Goal: Information Seeking & Learning: Compare options

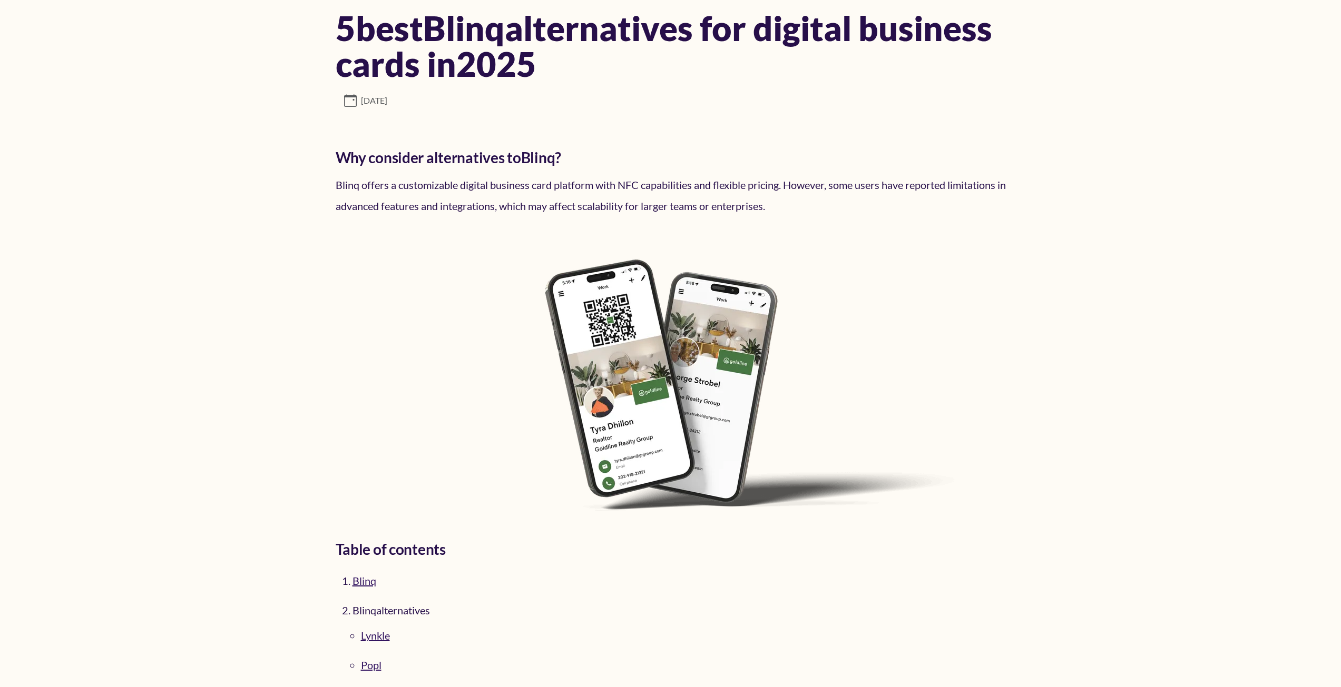
scroll to position [105, 0]
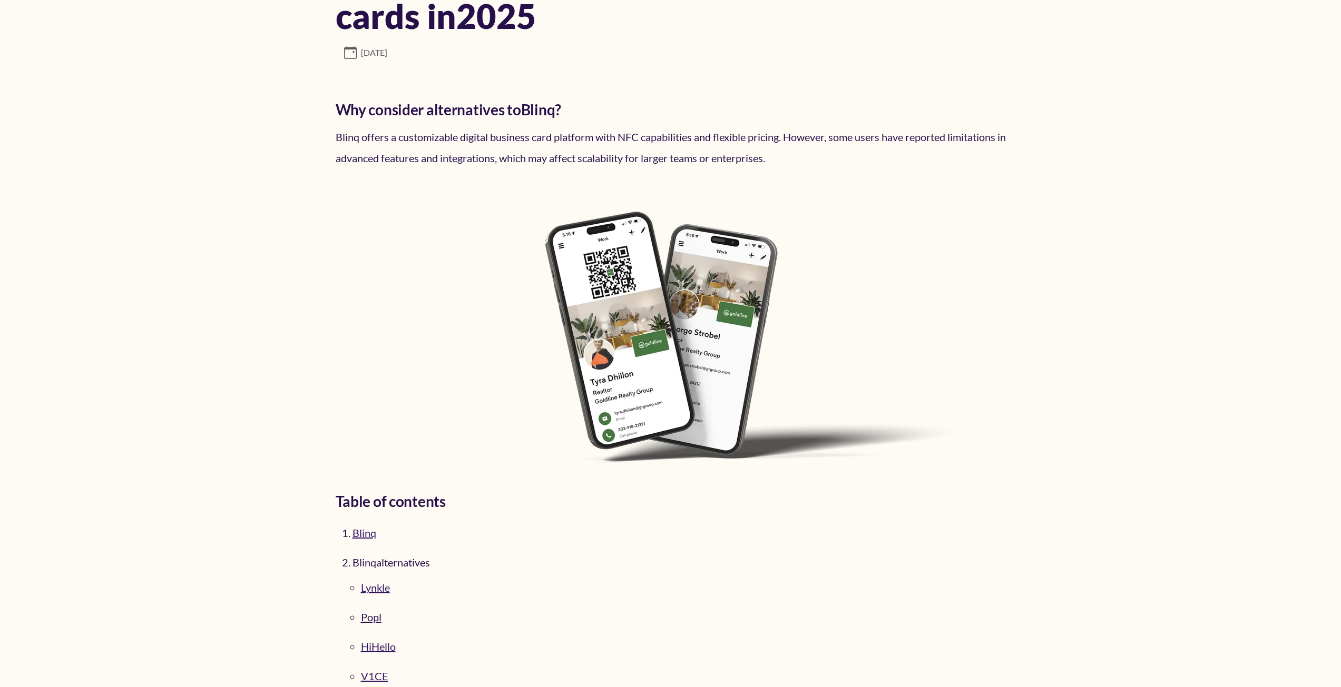
click at [372, 616] on link "Popl" at bounding box center [371, 617] width 21 height 13
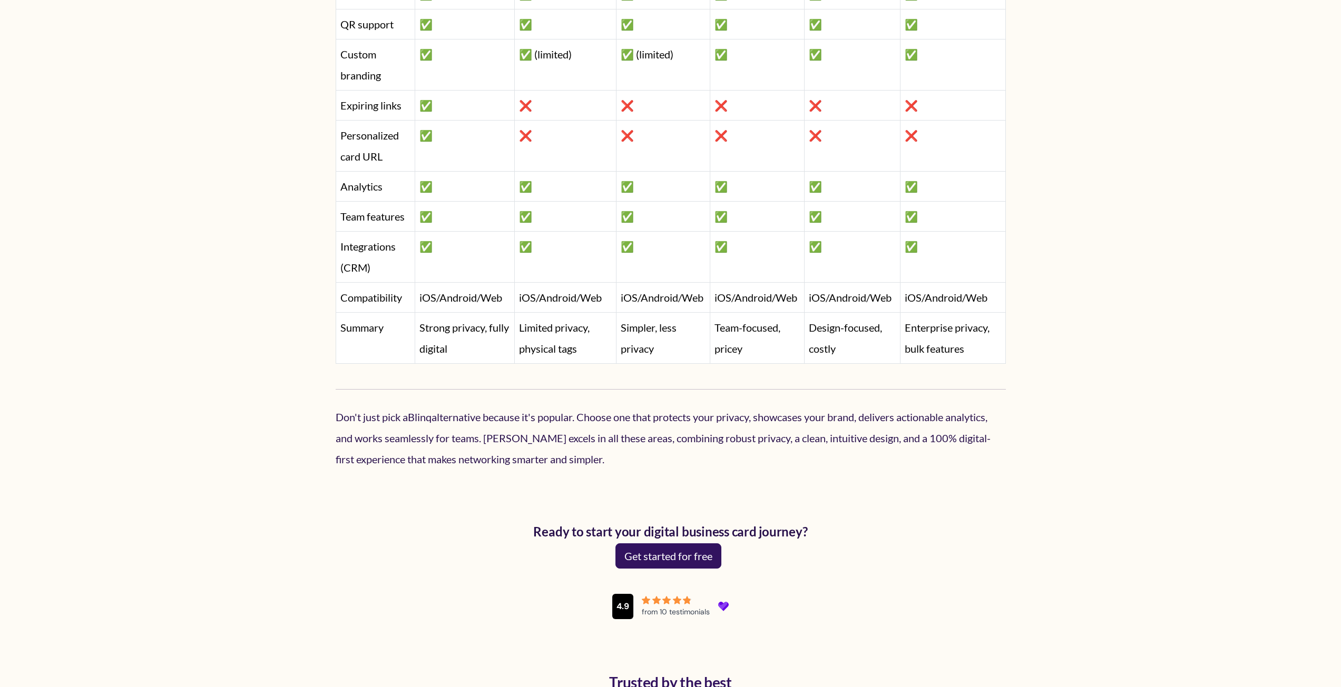
scroll to position [9446, 0]
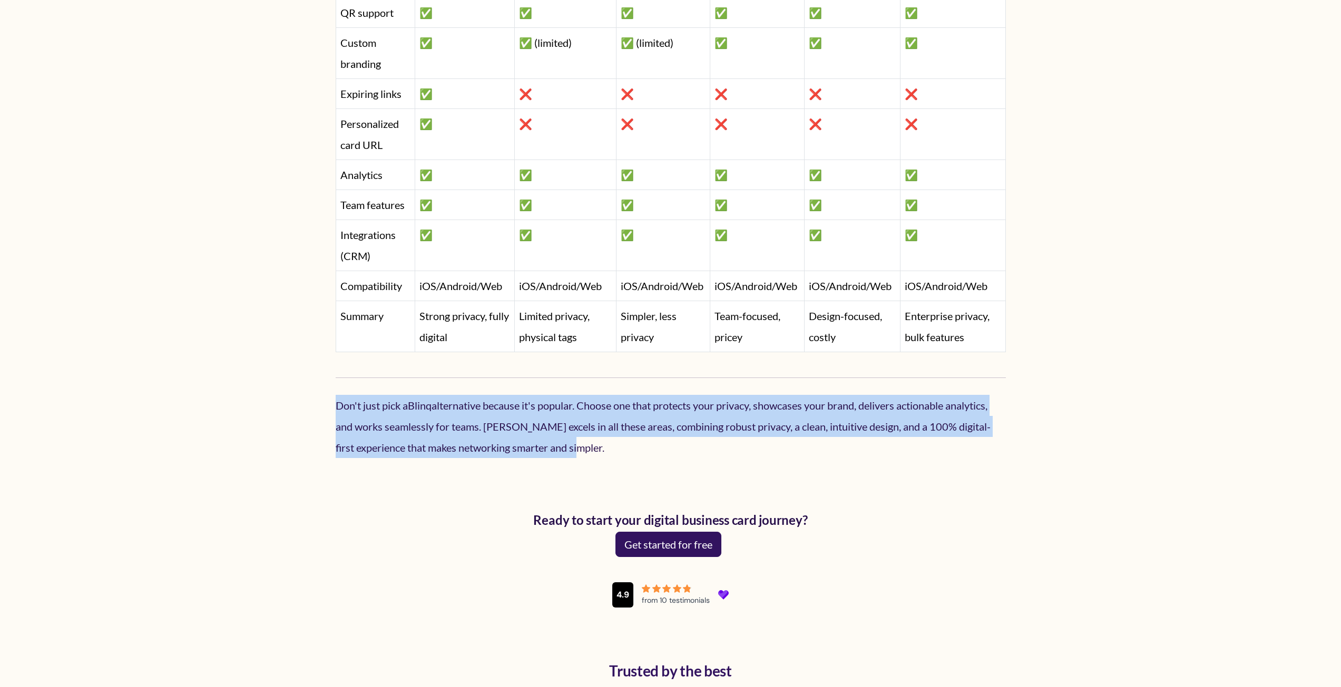
drag, startPoint x: 632, startPoint y: 455, endPoint x: 333, endPoint y: 410, distance: 301.9
click at [339, 430] on p "Don't just pick a Blinq alternative because it's popular. Choose one that prote…" at bounding box center [671, 426] width 670 height 63
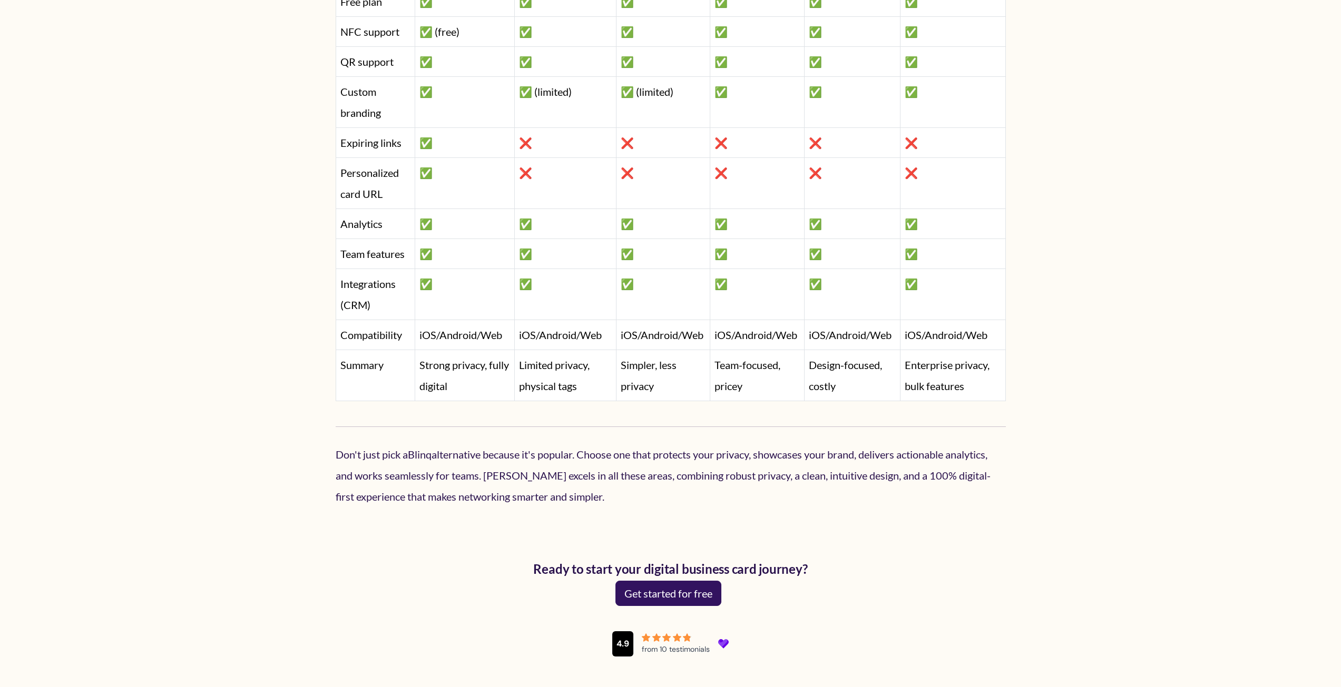
scroll to position [9393, 0]
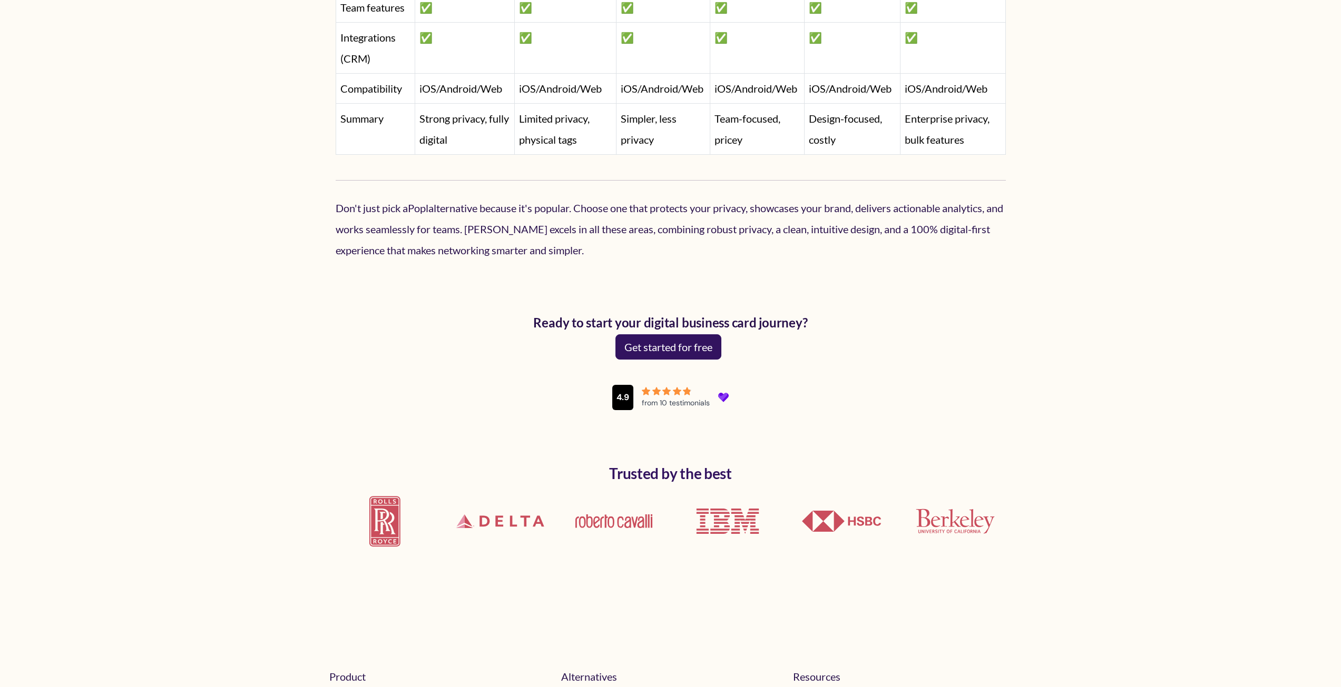
scroll to position [9688, 0]
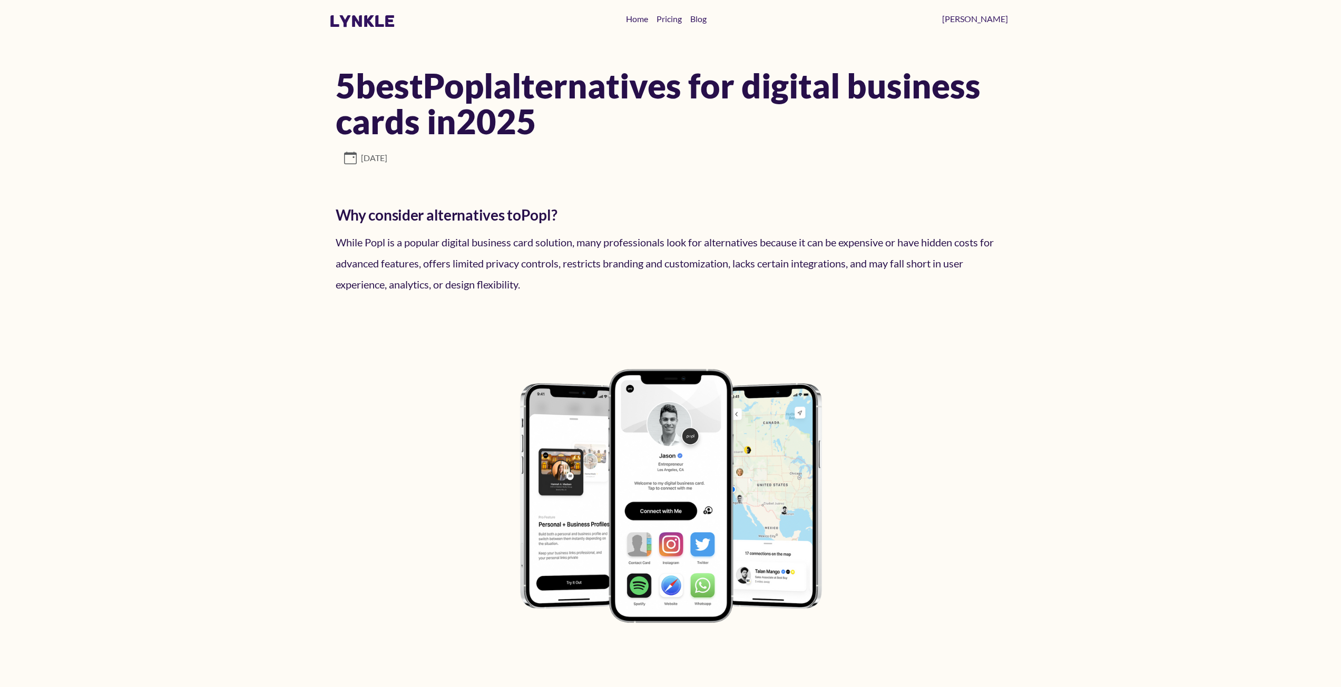
scroll to position [9688, 0]
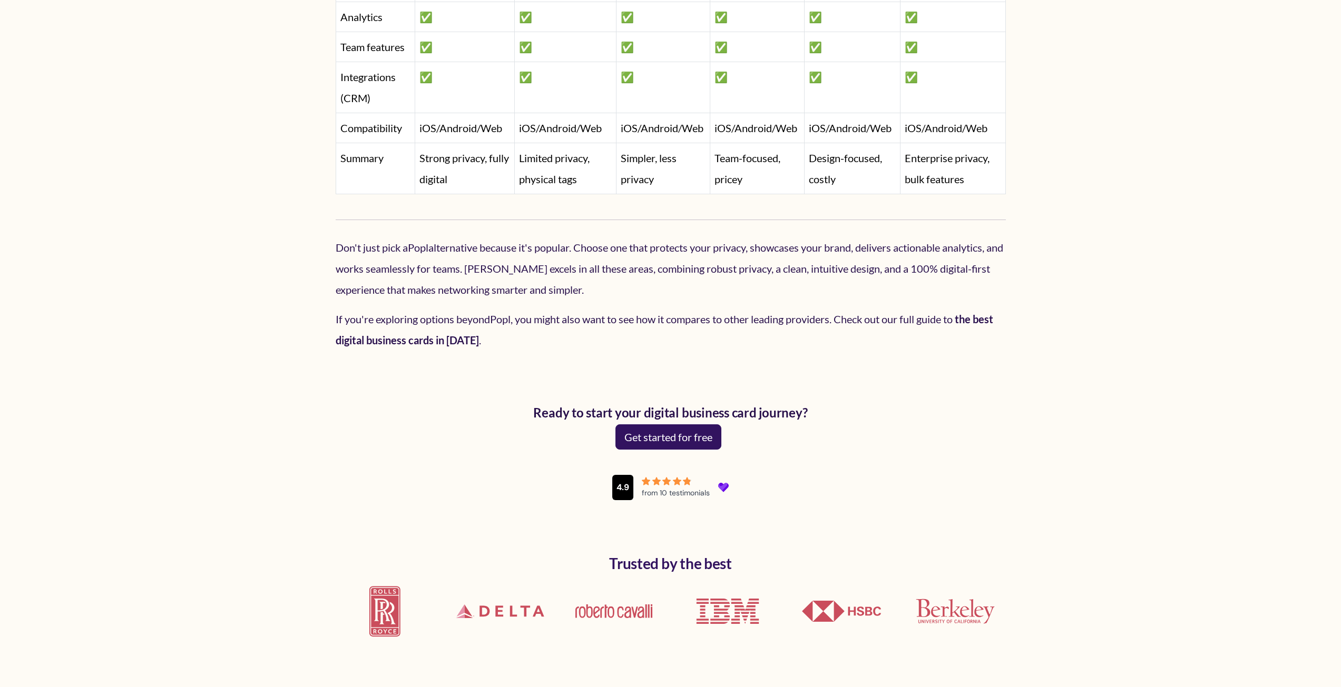
click at [467, 341] on link "the best digital business cards in [DATE]" at bounding box center [664, 330] width 657 height 34
click at [784, 272] on p "Don't just pick a Popl alternative because it's popular. Choose one that protec…" at bounding box center [671, 268] width 670 height 63
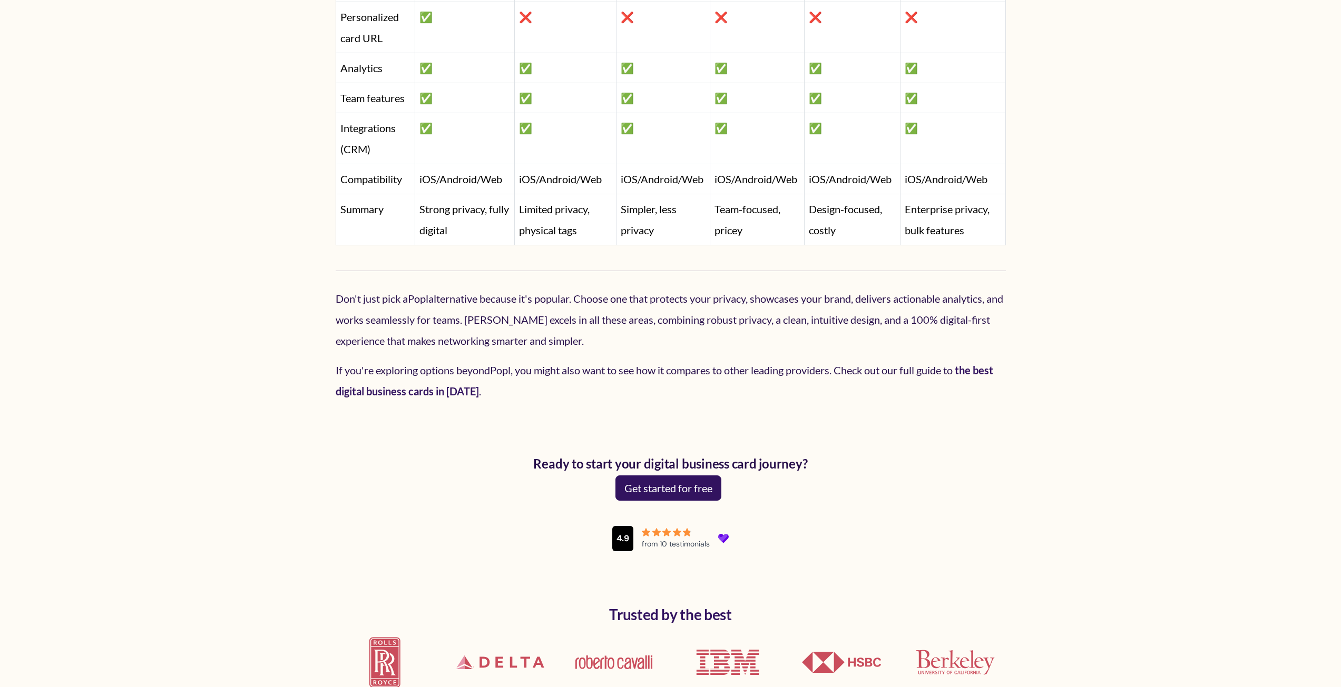
scroll to position [9635, 0]
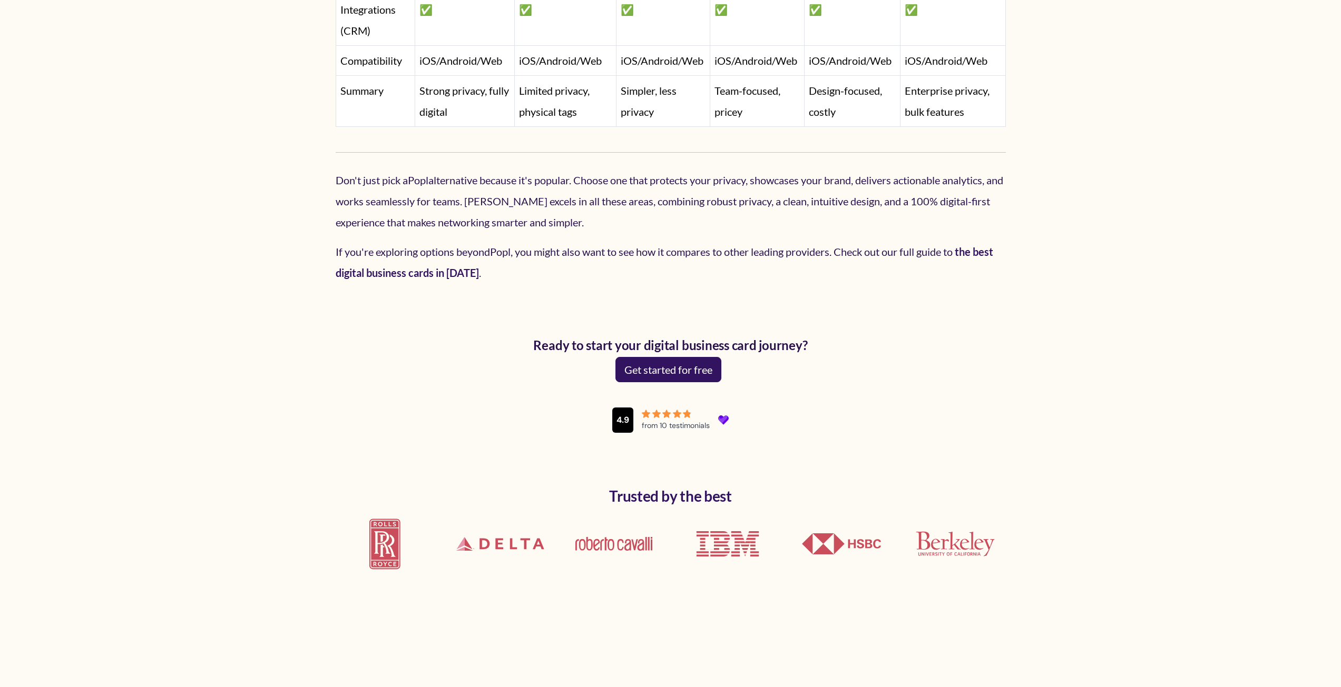
scroll to position [9738, 0]
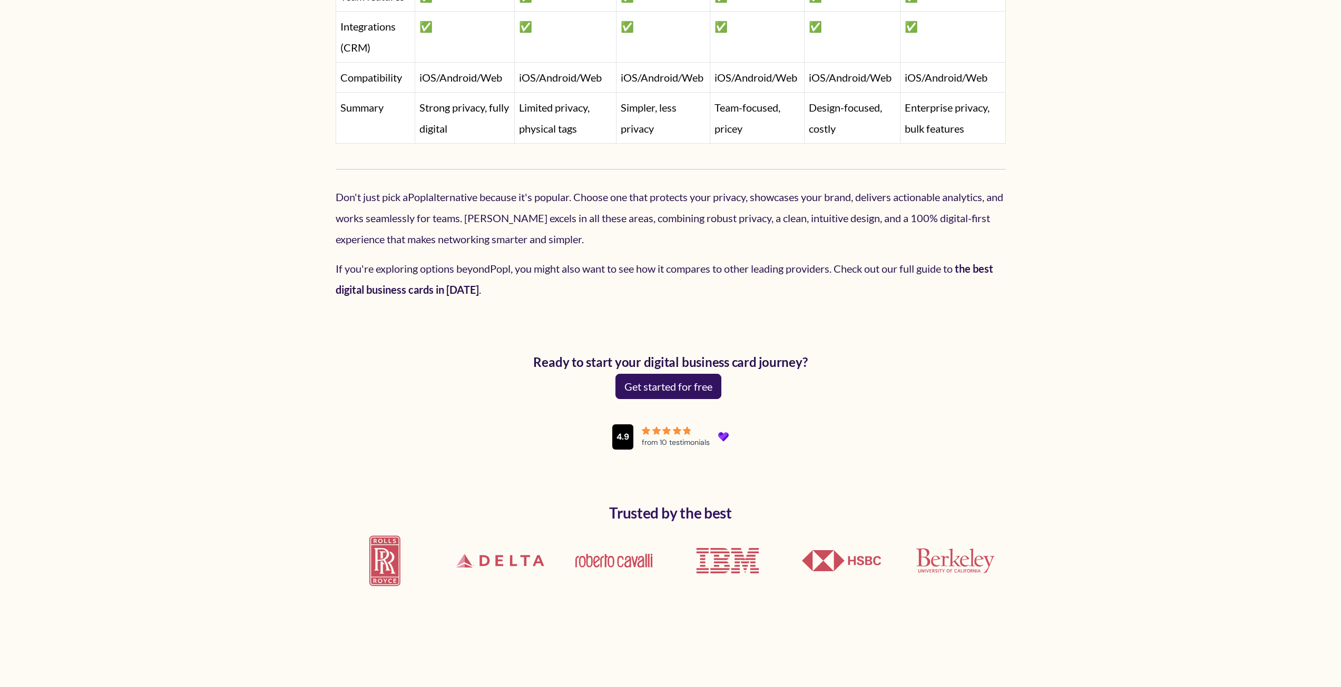
click at [414, 291] on link "the best digital business cards in [DATE]" at bounding box center [664, 279] width 657 height 34
